Goal: Task Accomplishment & Management: Manage account settings

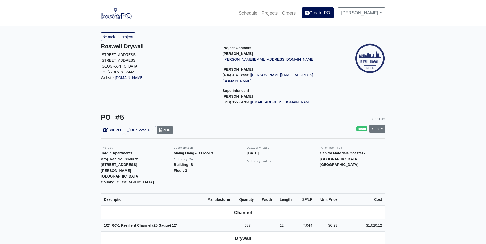
click at [121, 14] on img at bounding box center [116, 13] width 31 height 12
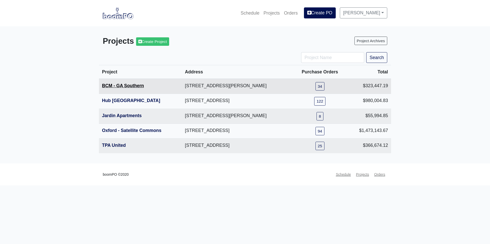
click at [121, 87] on link "BCM - GA Southern" at bounding box center [123, 85] width 42 height 5
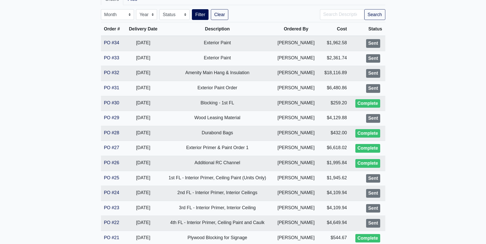
scroll to position [128, 0]
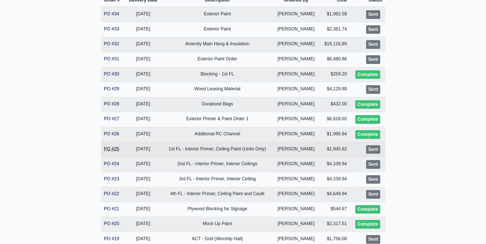
click at [114, 148] on link "PO #25" at bounding box center [111, 148] width 15 height 5
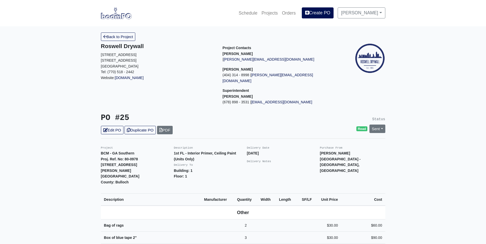
click at [113, 120] on div "PO #25 Edit PO Duplicate PO PDF" at bounding box center [170, 123] width 146 height 21
click at [114, 126] on link "Edit PO" at bounding box center [112, 130] width 23 height 8
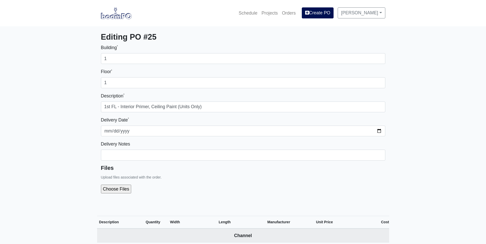
select select
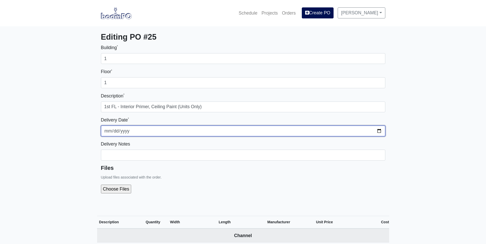
click at [378, 129] on input "2025-10-02" at bounding box center [243, 131] width 284 height 11
type input "2025-10-13"
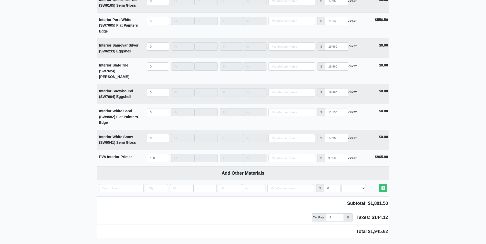
scroll to position [1344, 0]
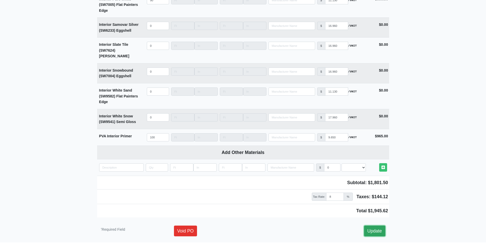
click at [374, 226] on link "Update" at bounding box center [374, 231] width 21 height 11
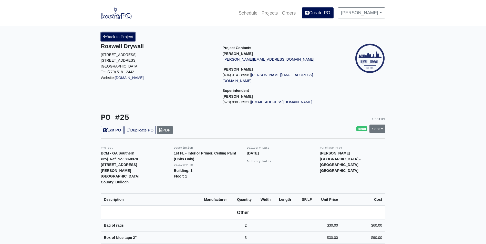
click at [128, 38] on link "Back to Project" at bounding box center [118, 37] width 35 height 8
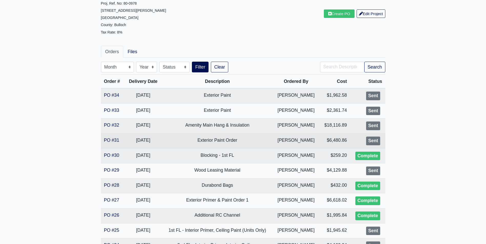
scroll to position [102, 0]
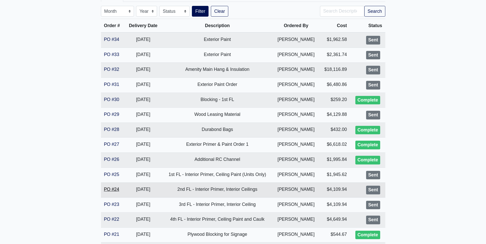
click at [115, 190] on link "PO #24" at bounding box center [111, 189] width 15 height 5
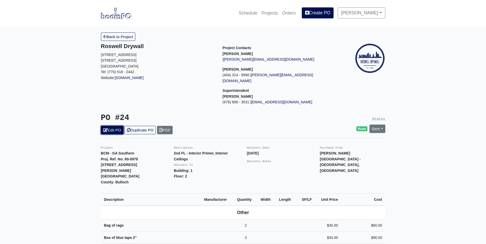
click at [120, 126] on link "Edit PO" at bounding box center [112, 130] width 23 height 8
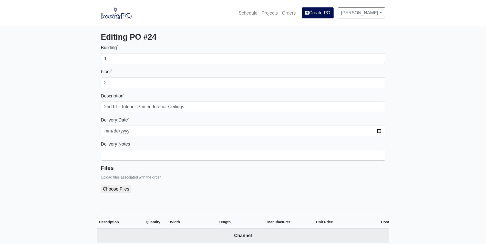
select select
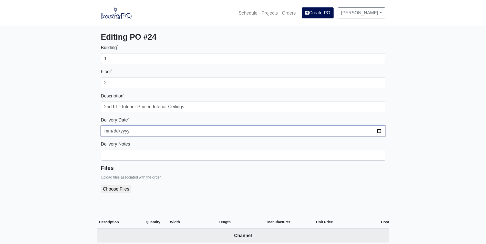
click at [377, 131] on input "2025-10-06" at bounding box center [243, 131] width 284 height 11
type input "2025-10-09"
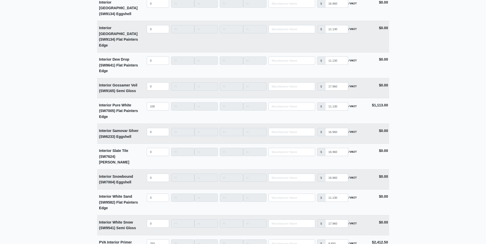
scroll to position [1344, 0]
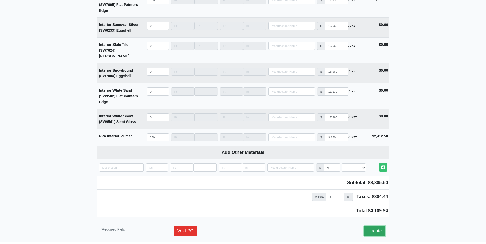
click at [376, 226] on link "Update" at bounding box center [374, 231] width 21 height 11
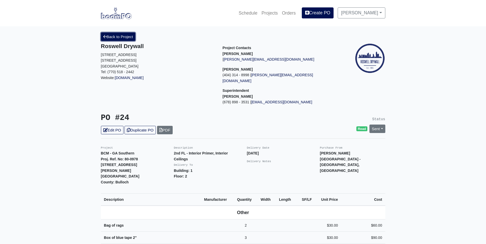
click at [121, 37] on link "Back to Project" at bounding box center [118, 37] width 35 height 8
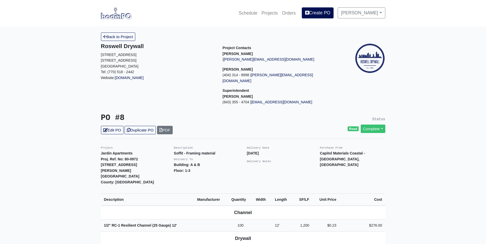
scroll to position [154, 0]
